Goal: Transaction & Acquisition: Purchase product/service

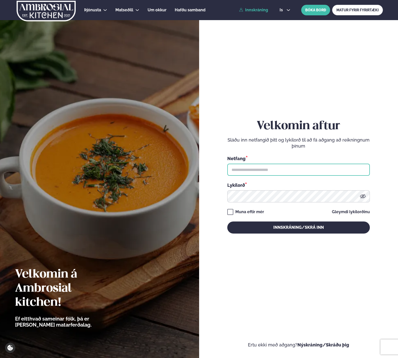
type input "**********"
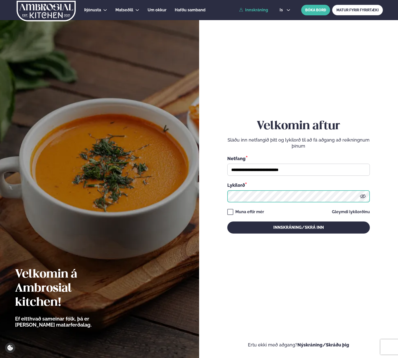
click at [298, 227] on button "Innskráning/Skrá inn" at bounding box center [298, 227] width 143 height 12
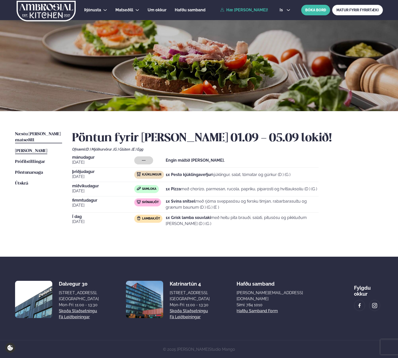
click at [51, 136] on span "Næstu [PERSON_NAME] matseðill" at bounding box center [38, 137] width 46 height 10
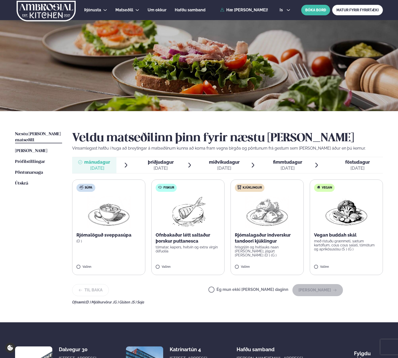
click at [206, 189] on label "Fiskur Ofnbakaður létt saltaður þorskur puttanesca tómatar, kapers, hvítvín og …" at bounding box center [187, 228] width 73 height 96
click at [332, 289] on button "[PERSON_NAME]" at bounding box center [317, 290] width 51 height 12
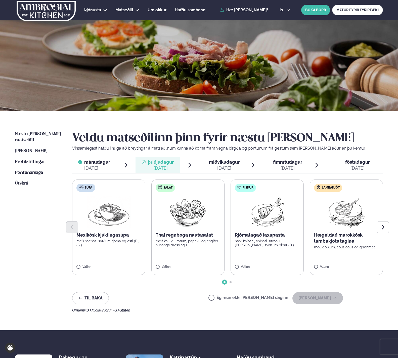
click at [275, 251] on label "Fiskur Rjómalagað laxapasta með hvítvíni, spínati, sítrónu, [PERSON_NAME] svört…" at bounding box center [267, 228] width 73 height 96
click at [382, 228] on icon "Next slide" at bounding box center [383, 227] width 6 height 6
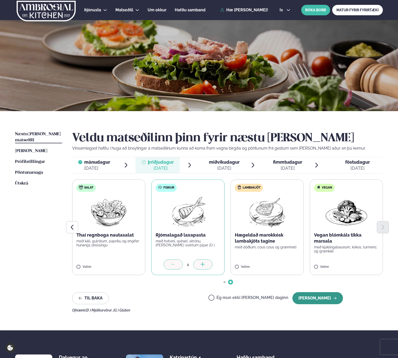
click at [332, 295] on button "[PERSON_NAME]" at bounding box center [317, 298] width 51 height 12
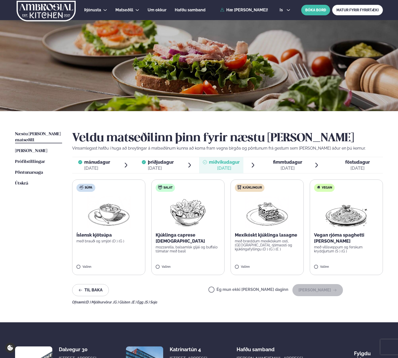
click at [198, 263] on label "Salat Kjúklinga caprese salat mozzarella, balsamísk gljái og buffalo tómatar me…" at bounding box center [187, 228] width 73 height 96
click at [323, 287] on button "[PERSON_NAME]" at bounding box center [317, 290] width 51 height 12
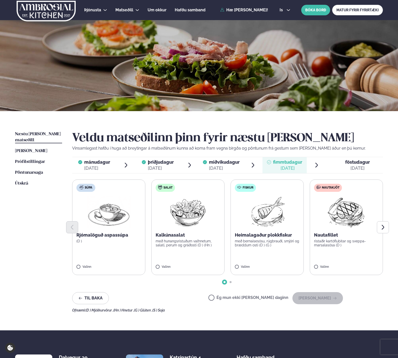
click at [343, 254] on label "Nautakjöt Nautafillet ristaðir kartöflubitar og sveppa- marsalasósa (D ) Valinn" at bounding box center [346, 228] width 73 height 96
click at [321, 294] on button "[PERSON_NAME]" at bounding box center [317, 298] width 51 height 12
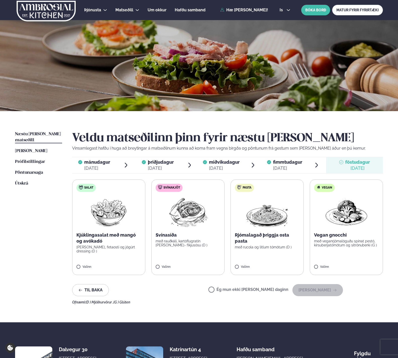
click at [270, 289] on label "Ég mun ekki [PERSON_NAME] daginn" at bounding box center [248, 290] width 80 height 5
click at [332, 288] on button "[PERSON_NAME]" at bounding box center [317, 290] width 51 height 12
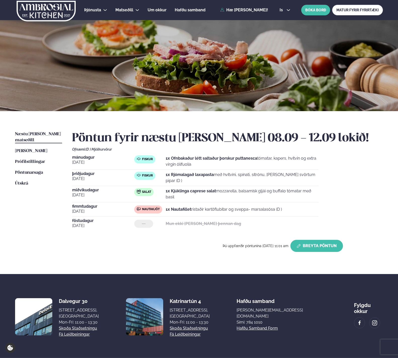
click at [315, 244] on button "Breyta Pöntun" at bounding box center [316, 246] width 53 height 12
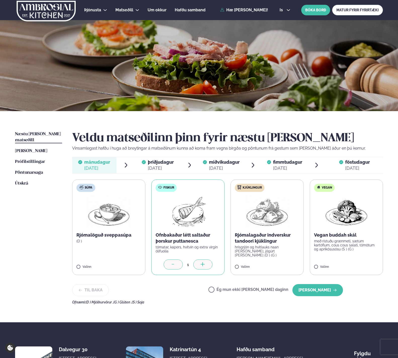
click at [159, 162] on span "þriðjudagur" at bounding box center [161, 161] width 26 height 5
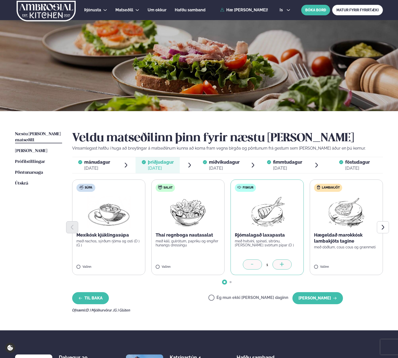
click at [87, 296] on button "Til baka" at bounding box center [90, 298] width 37 height 12
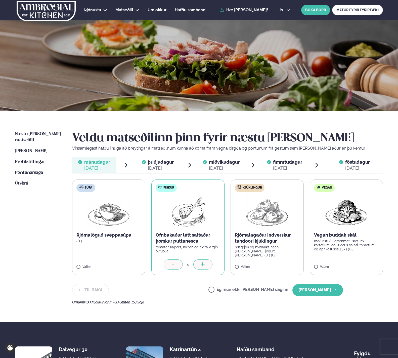
click at [45, 134] on span "Næstu [PERSON_NAME] matseðill" at bounding box center [38, 137] width 46 height 10
click at [307, 290] on button "[PERSON_NAME]" at bounding box center [317, 290] width 51 height 12
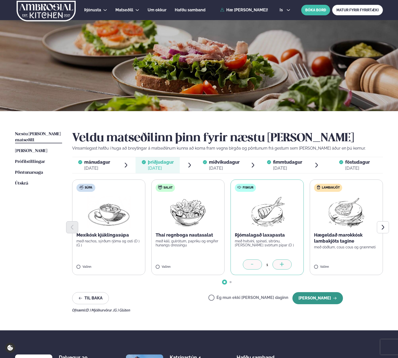
click at [314, 295] on button "[PERSON_NAME]" at bounding box center [317, 298] width 51 height 12
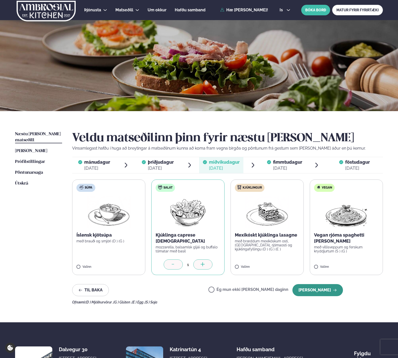
click at [320, 290] on button "[PERSON_NAME]" at bounding box center [317, 290] width 51 height 12
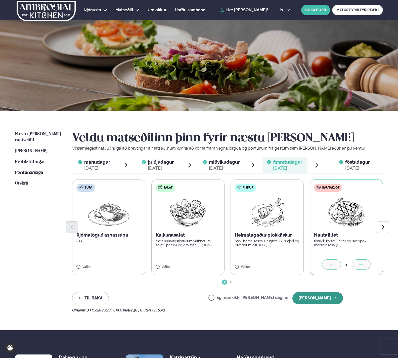
click at [319, 295] on button "[PERSON_NAME]" at bounding box center [317, 298] width 51 height 12
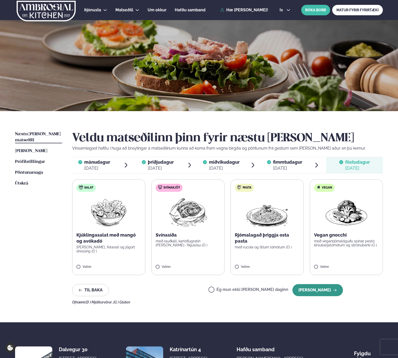
click at [321, 292] on button "[PERSON_NAME]" at bounding box center [317, 290] width 51 height 12
